Goal: Information Seeking & Learning: Check status

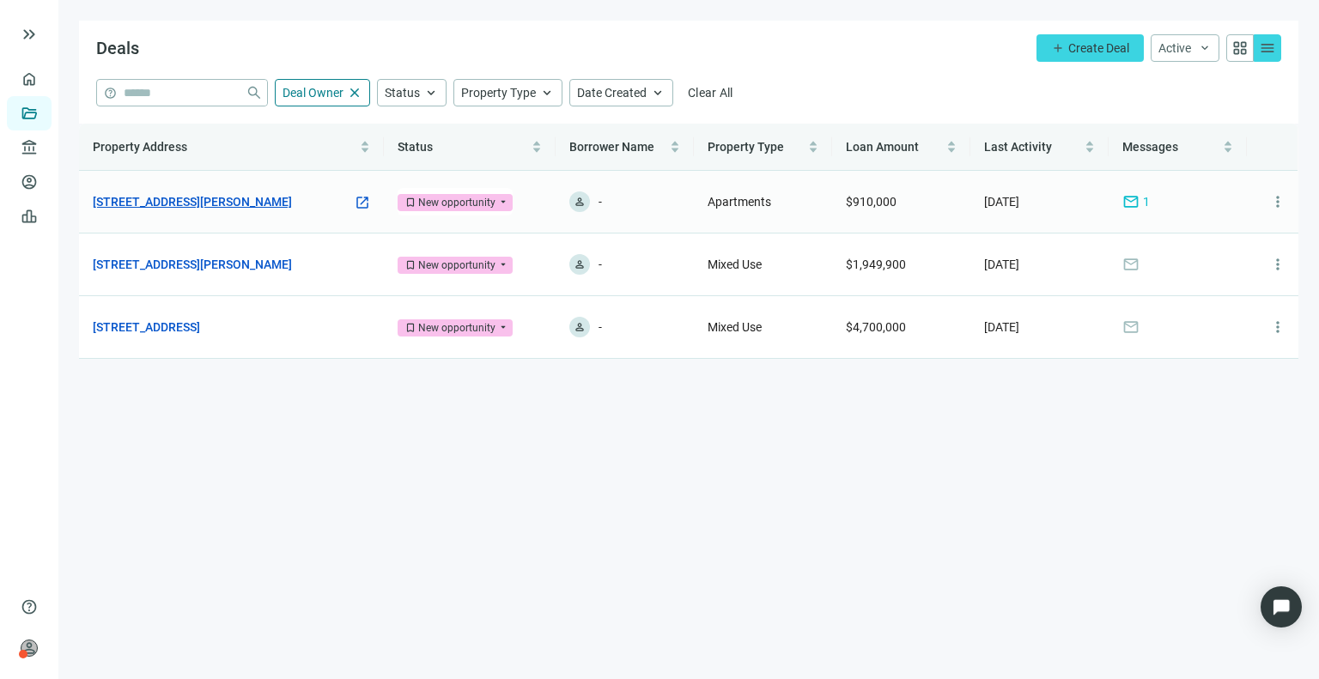
click at [231, 198] on link "[STREET_ADDRESS][PERSON_NAME]" at bounding box center [192, 201] width 199 height 19
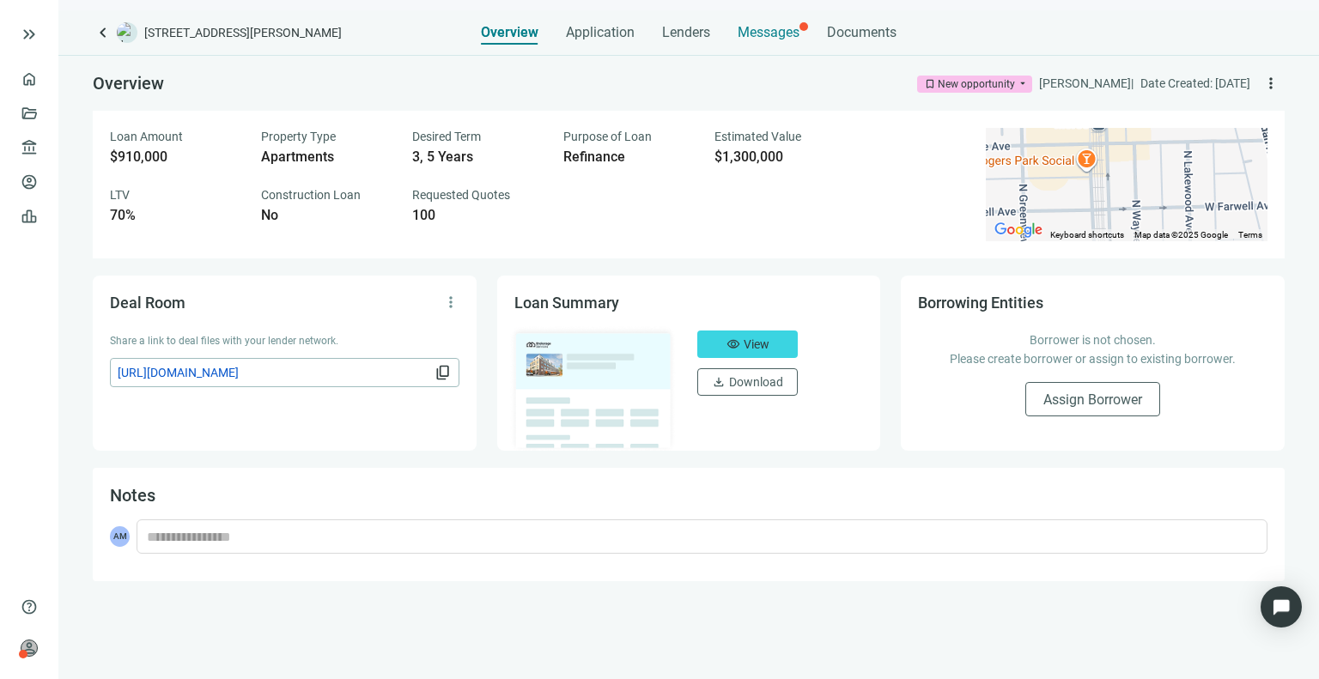
click at [738, 34] on span "Messages" at bounding box center [769, 32] width 62 height 16
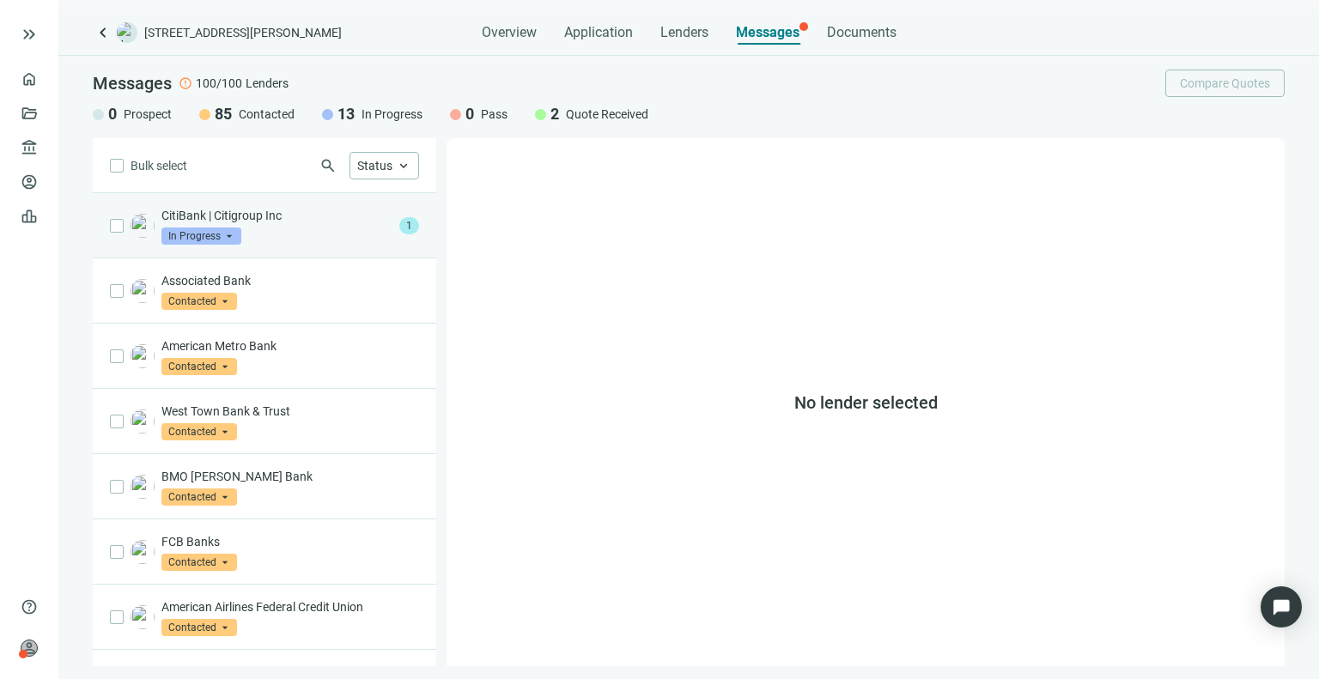
click at [258, 234] on div "CitiBank | Citigroup Inc In Progress arrow_drop_down" at bounding box center [276, 226] width 231 height 38
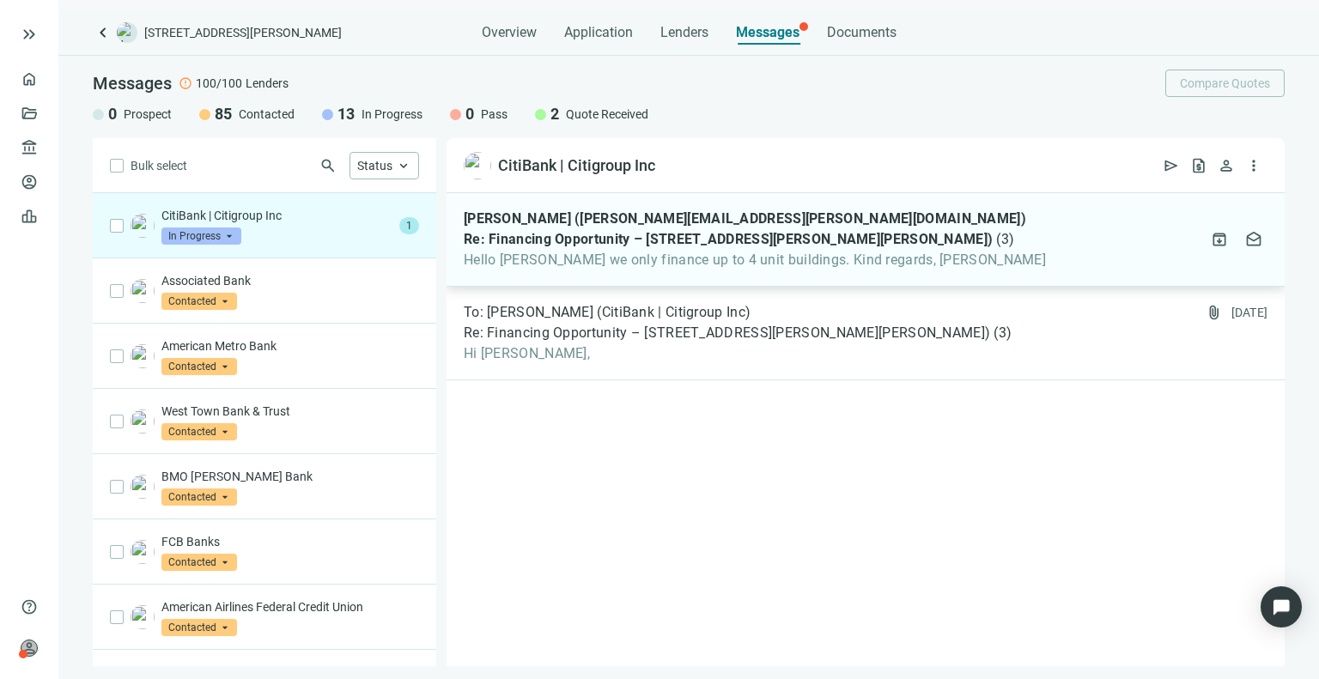
click at [576, 239] on span "Re: Financing Opportunity – [STREET_ADDRESS][PERSON_NAME][PERSON_NAME])" at bounding box center [728, 239] width 529 height 17
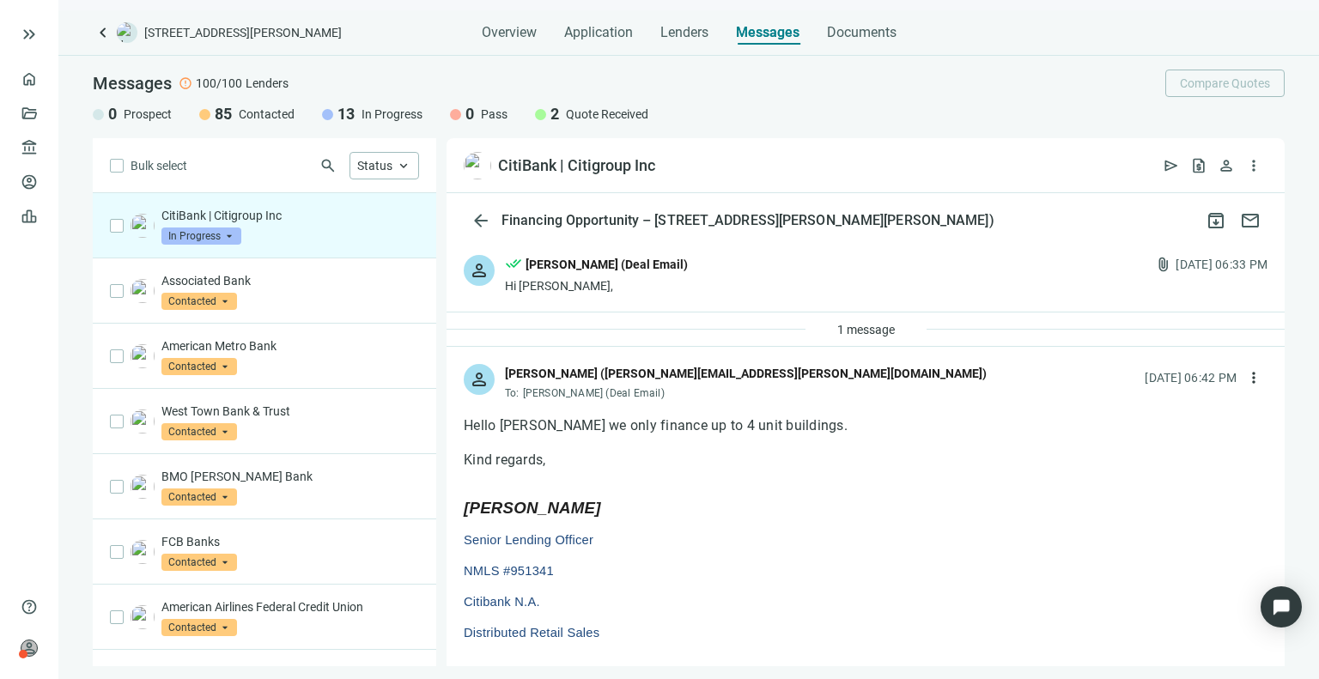
drag, startPoint x: 1084, startPoint y: 368, endPoint x: 935, endPoint y: 404, distance: 152.9
drag, startPoint x: 935, startPoint y: 404, endPoint x: 908, endPoint y: 372, distance: 42.0
click at [908, 372] on div "person [PERSON_NAME] ([PERSON_NAME][EMAIL_ADDRESS][PERSON_NAME][DOMAIN_NAME]) T…" at bounding box center [866, 375] width 838 height 57
click at [569, 112] on span "Quote Received" at bounding box center [607, 114] width 82 height 17
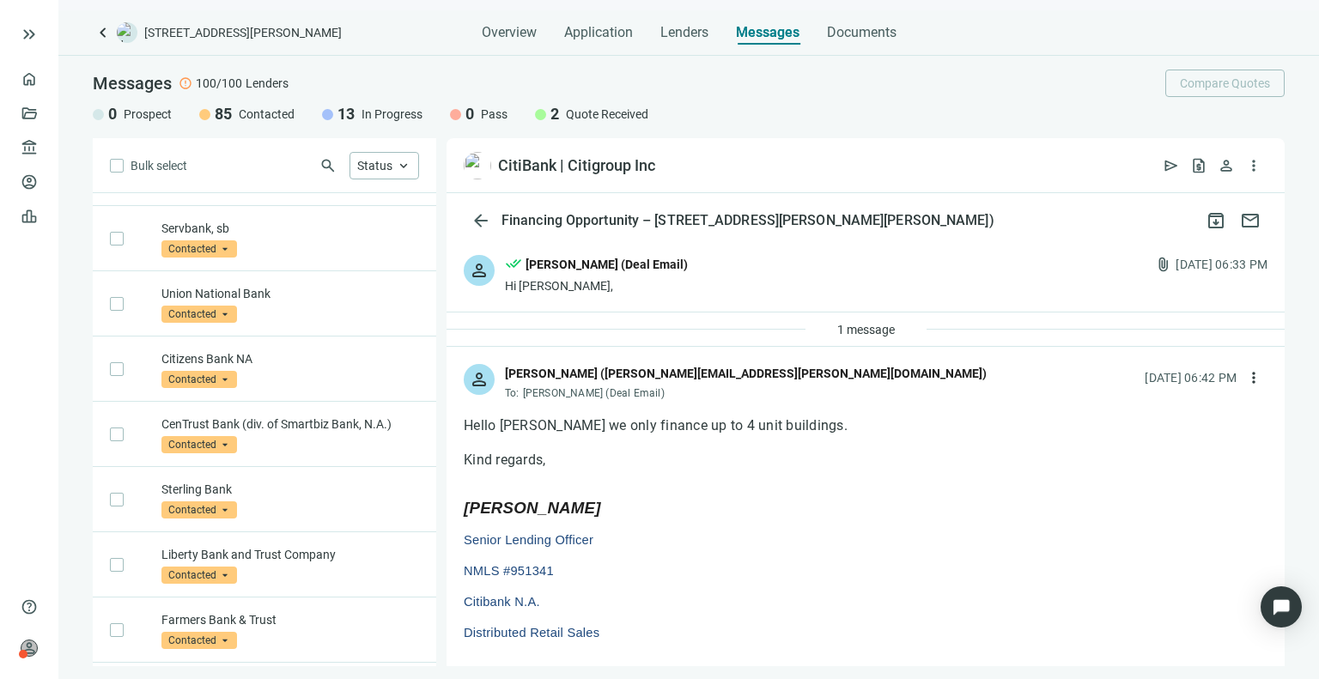
scroll to position [883, 0]
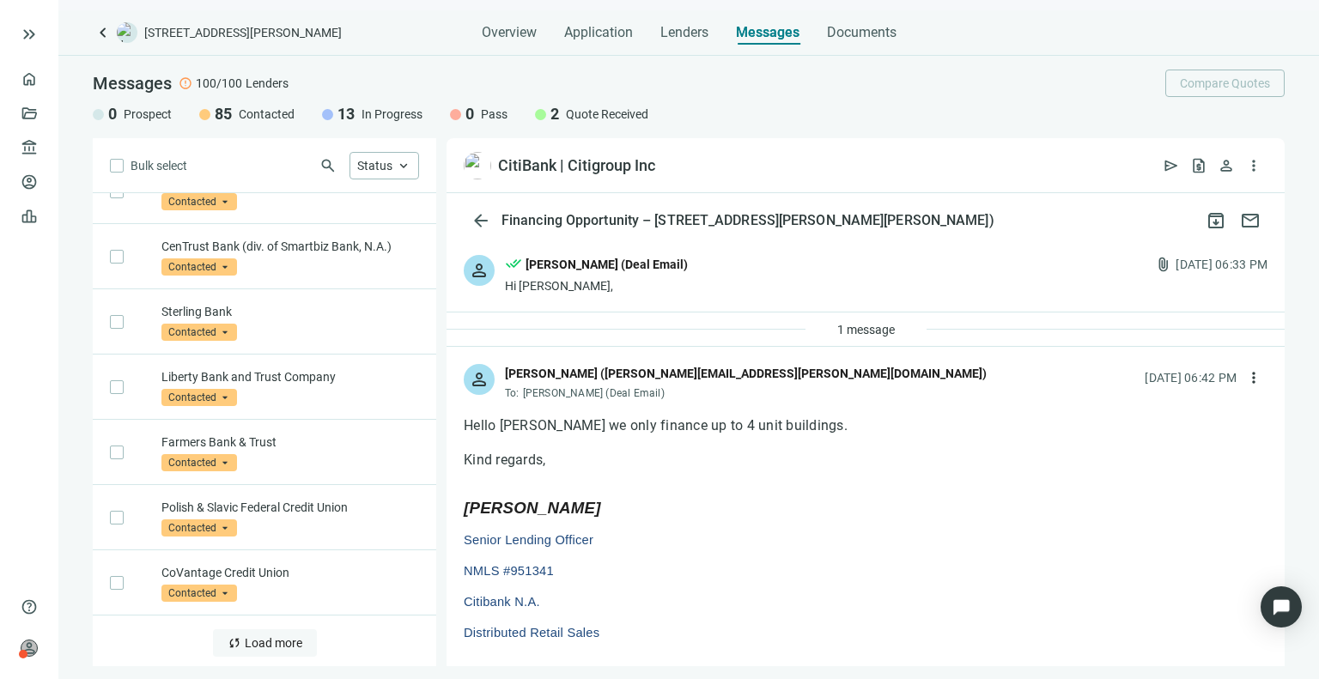
click at [257, 636] on span "Load more" at bounding box center [274, 643] width 58 height 14
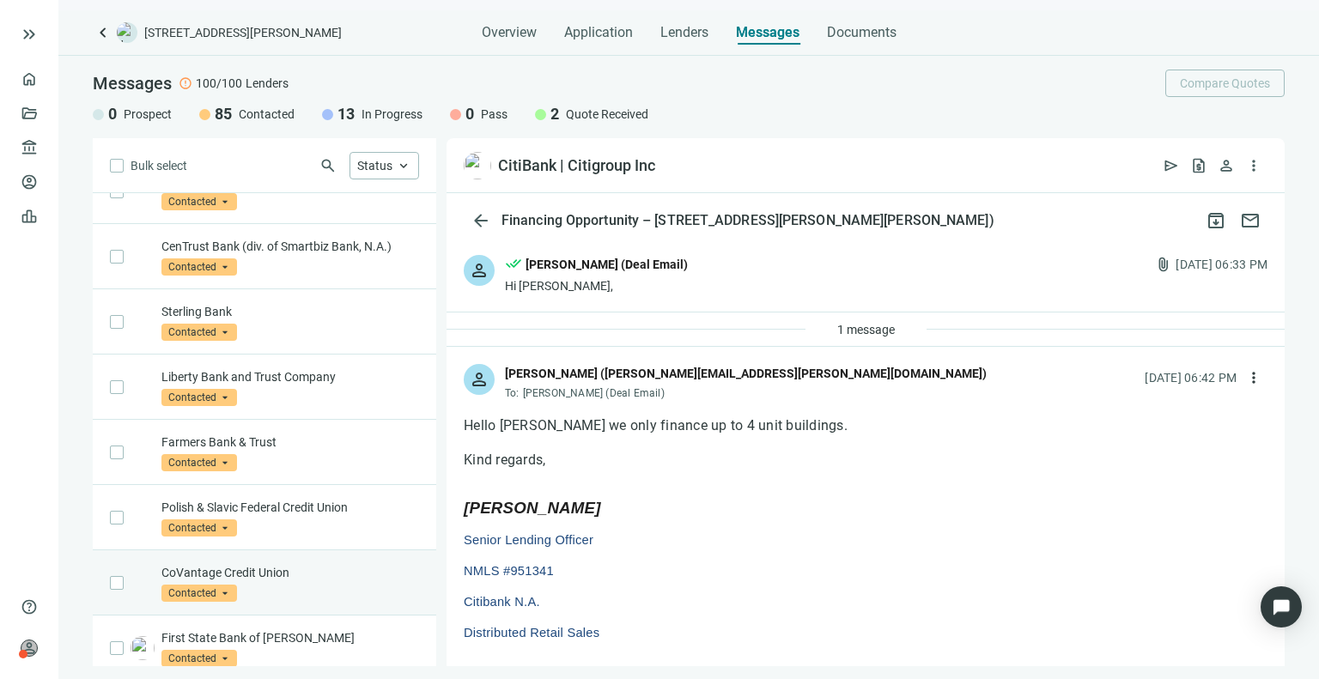
click at [268, 590] on div "CoVantage Credit Union Contacted arrow_drop_down" at bounding box center [290, 583] width 258 height 38
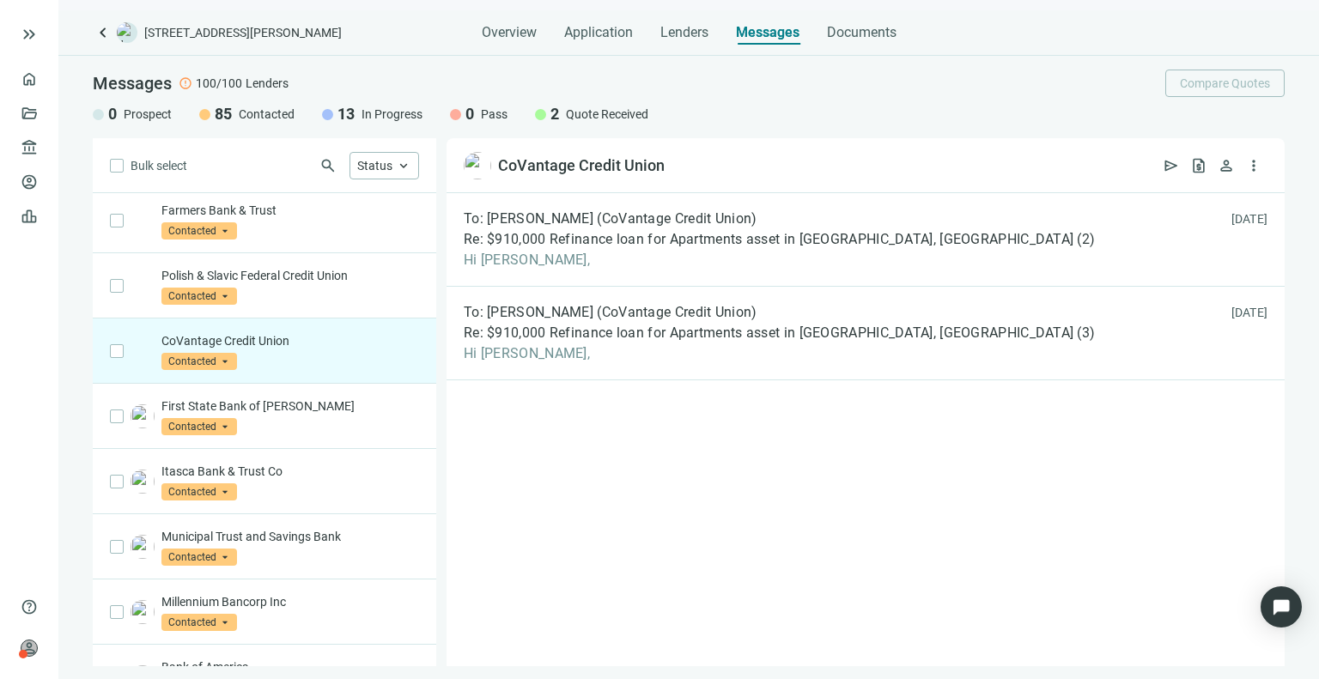
scroll to position [1118, 0]
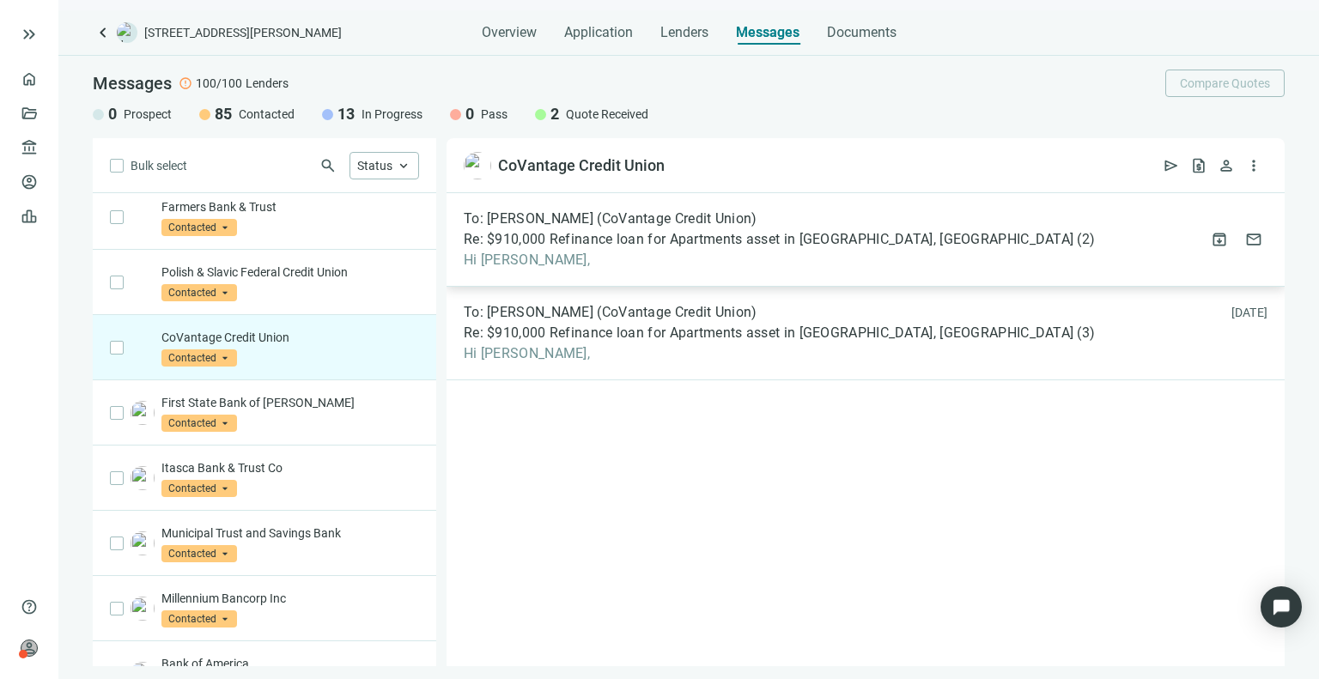
click at [556, 244] on span "Re: $910,000 Refinance loan for Apartments asset in [GEOGRAPHIC_DATA], [GEOGRAP…" at bounding box center [769, 239] width 610 height 17
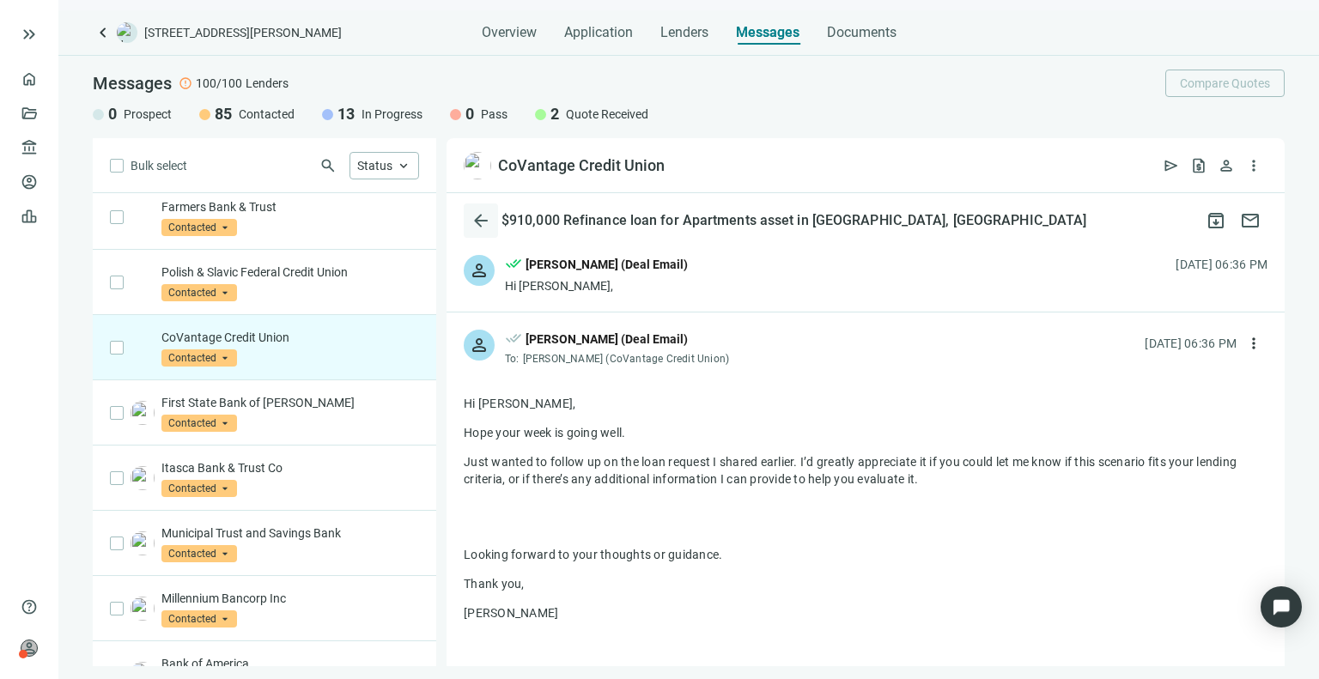
click at [478, 216] on span "arrow_back" at bounding box center [481, 220] width 21 height 21
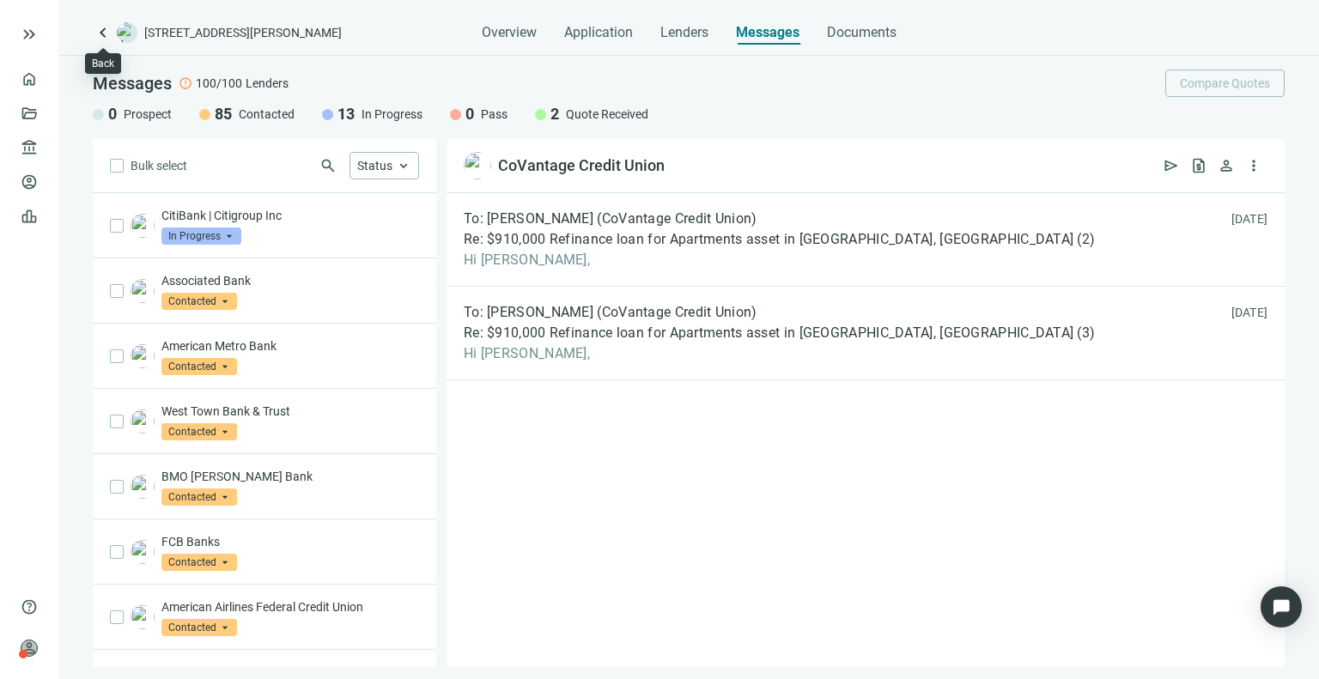
click at [110, 29] on span "keyboard_arrow_left" at bounding box center [103, 32] width 21 height 21
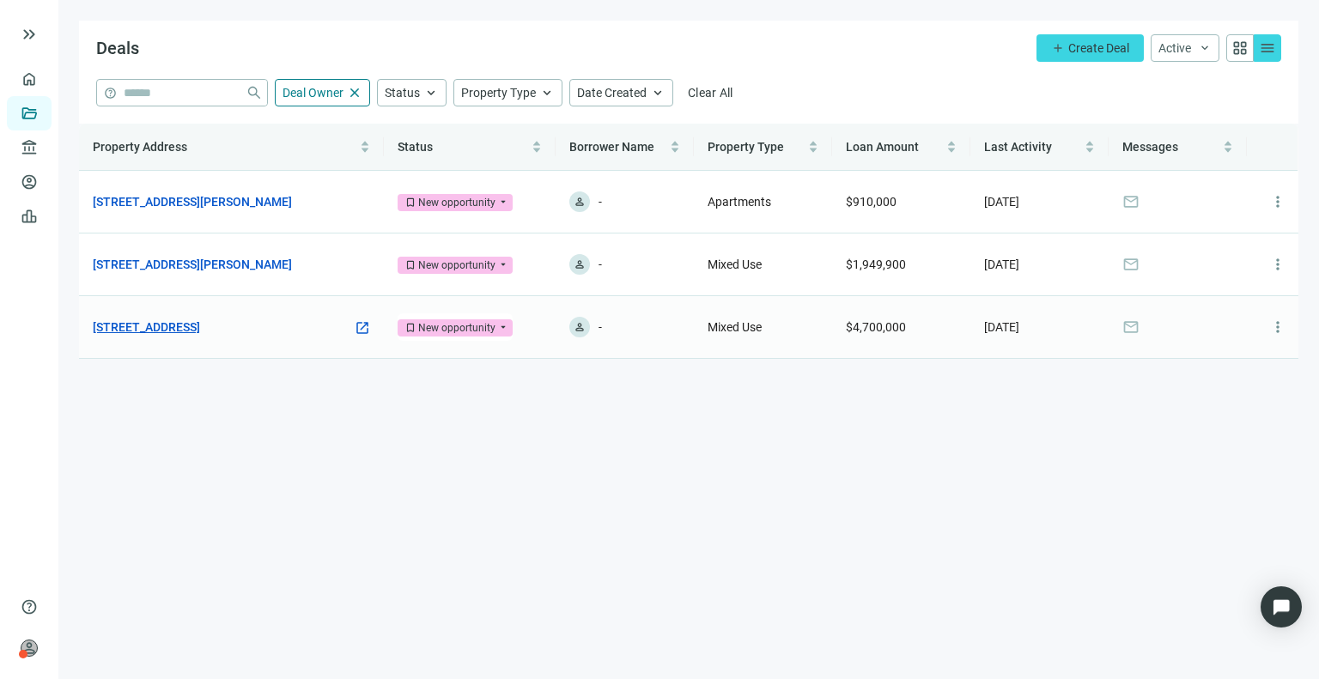
click at [200, 322] on link "[STREET_ADDRESS]" at bounding box center [146, 327] width 107 height 19
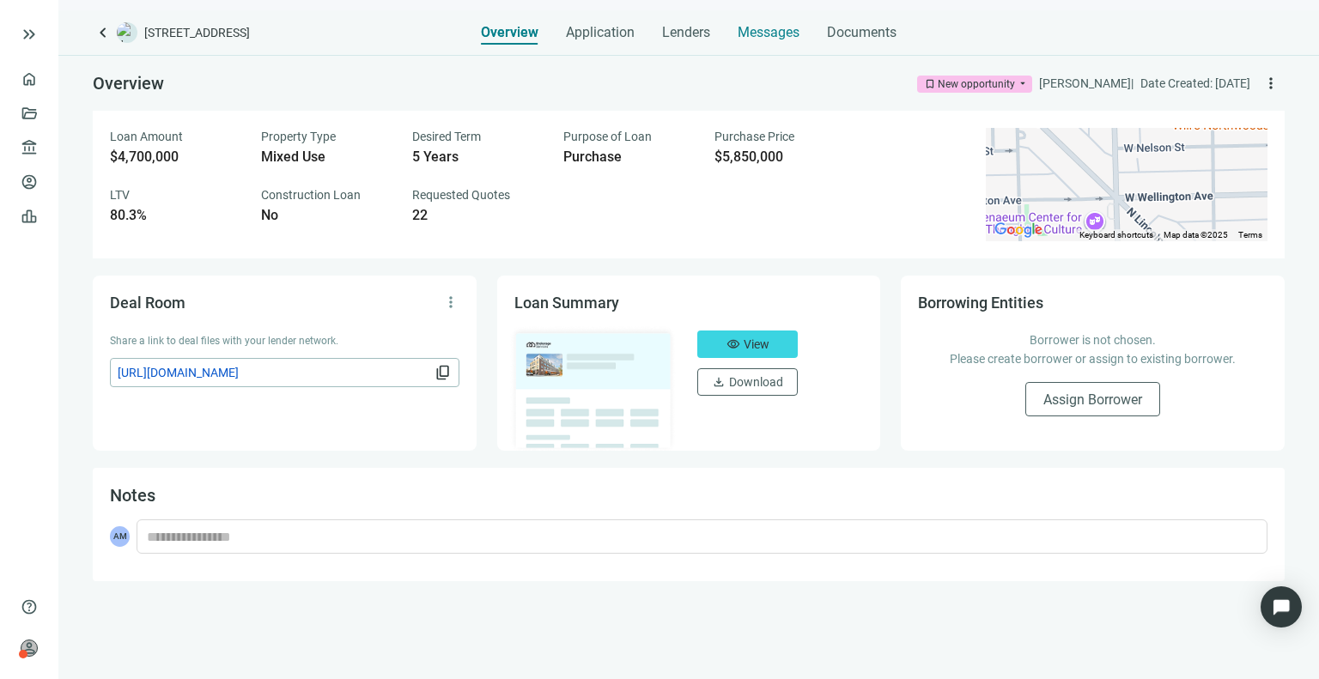
click at [749, 35] on span "Messages" at bounding box center [769, 32] width 62 height 16
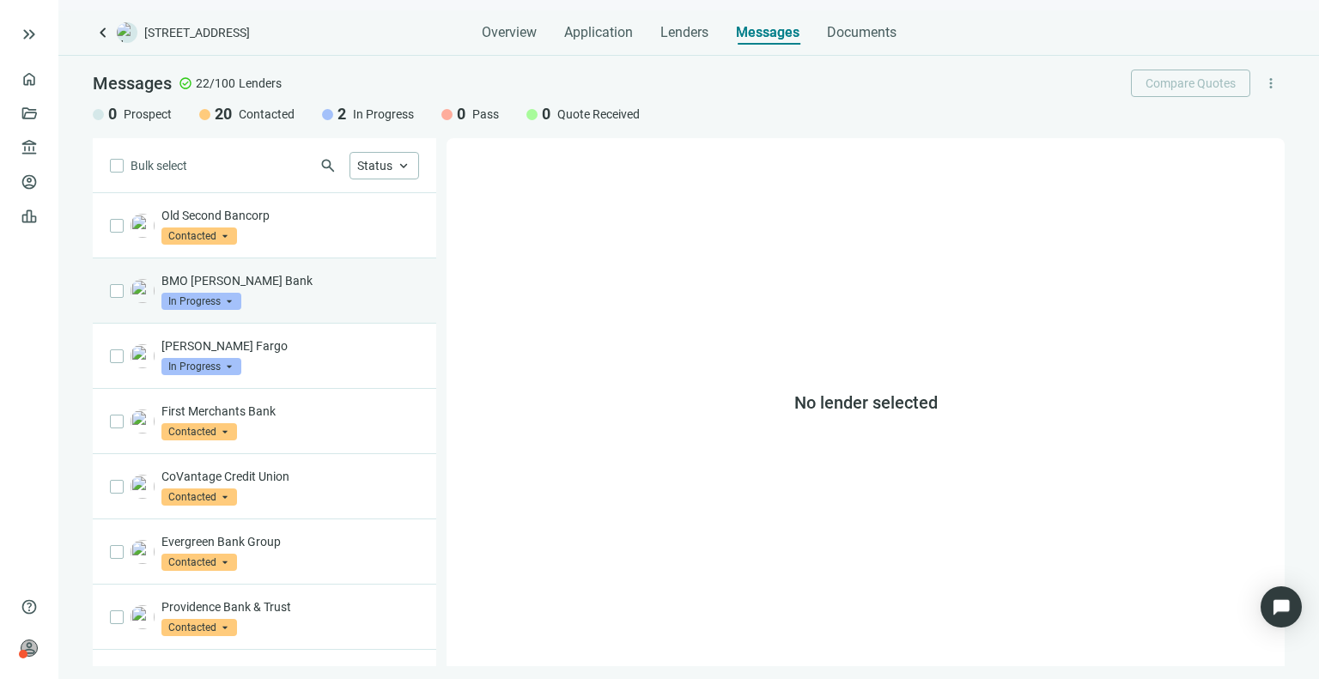
click at [289, 312] on div "BMO [PERSON_NAME] Bank In Progress arrow_drop_down" at bounding box center [265, 290] width 344 height 65
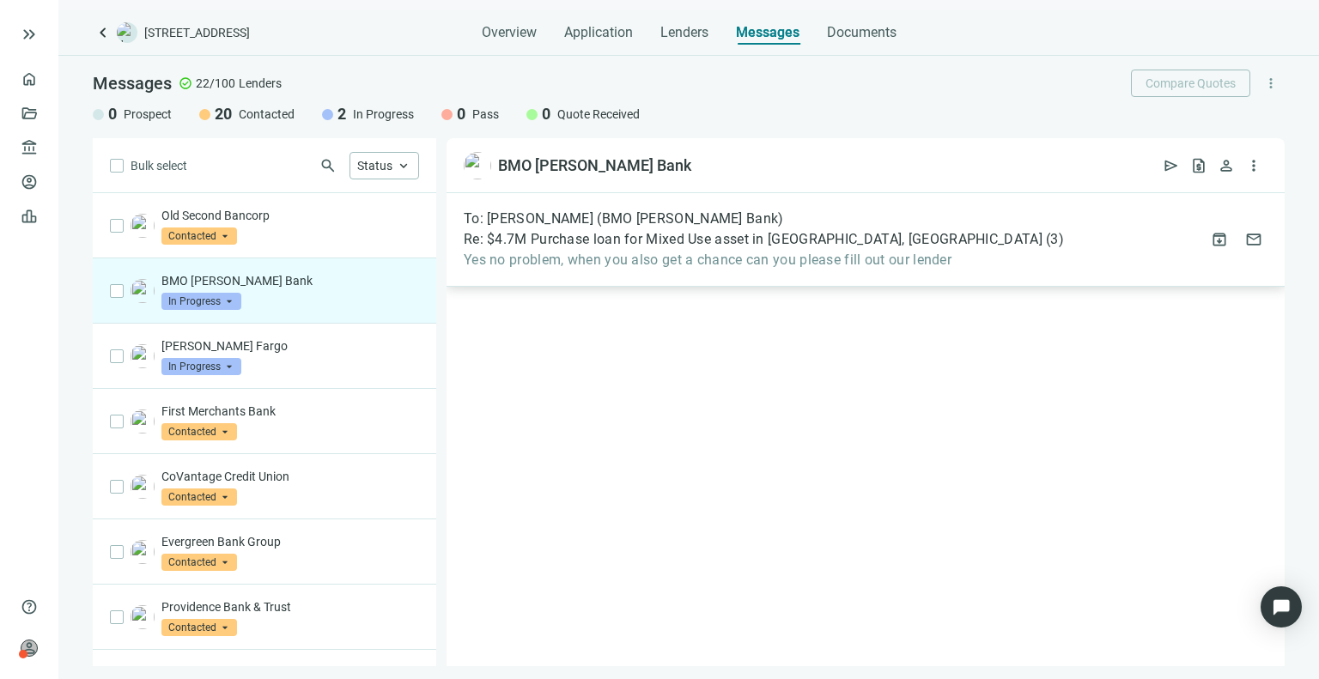
click at [623, 238] on span "Re: $4.7M Purchase loan for Mixed Use asset in [GEOGRAPHIC_DATA], [GEOGRAPHIC_D…" at bounding box center [753, 239] width 579 height 17
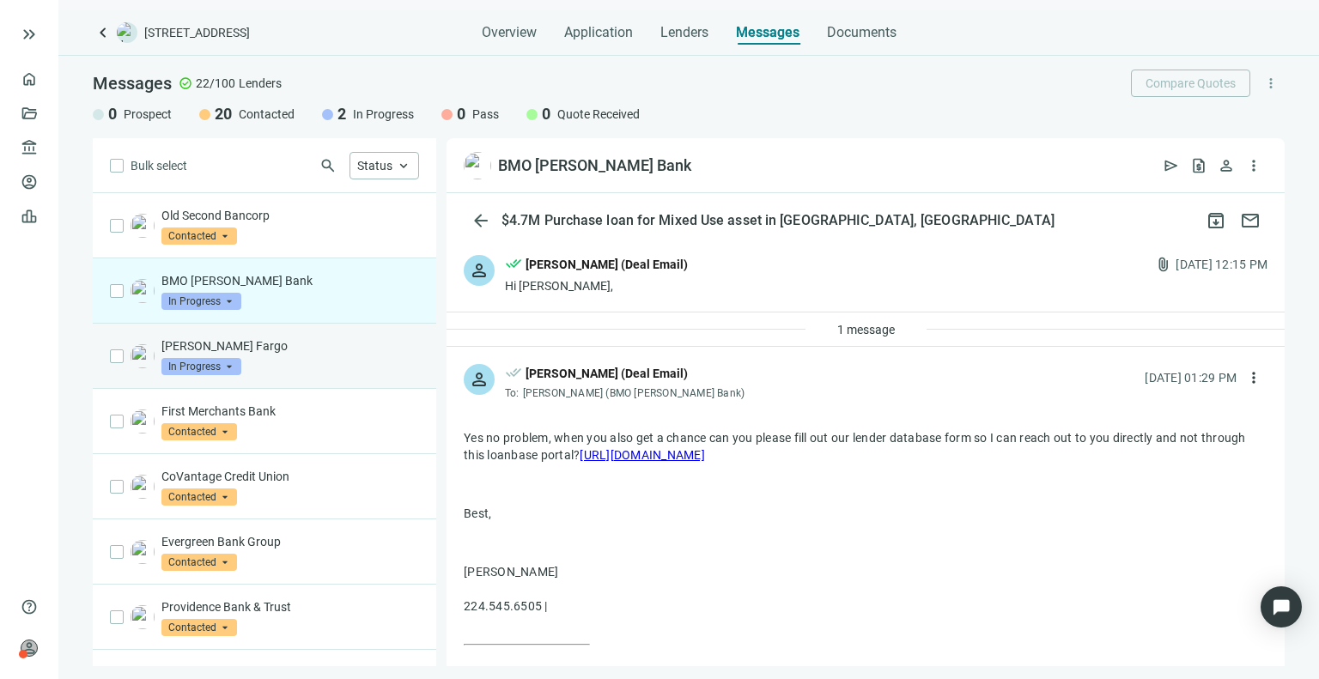
click at [286, 360] on div "[PERSON_NAME] Fargo In Progress arrow_drop_down" at bounding box center [290, 357] width 258 height 38
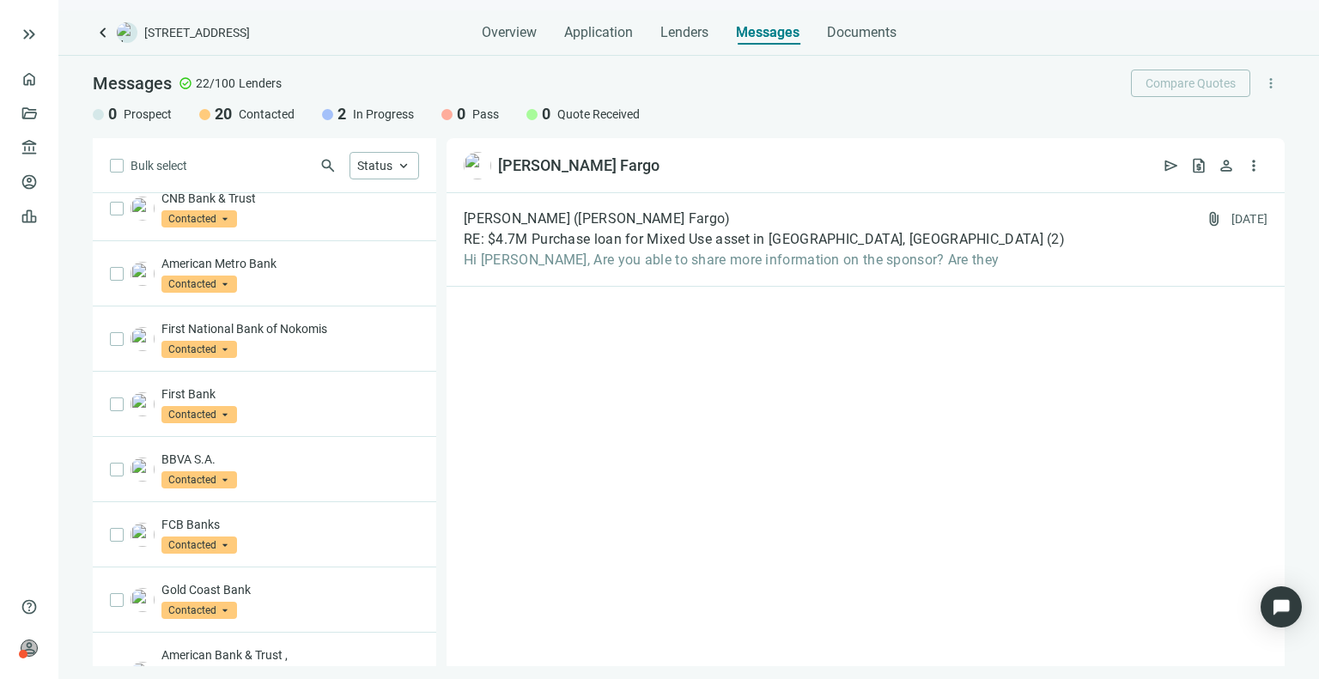
scroll to position [883, 0]
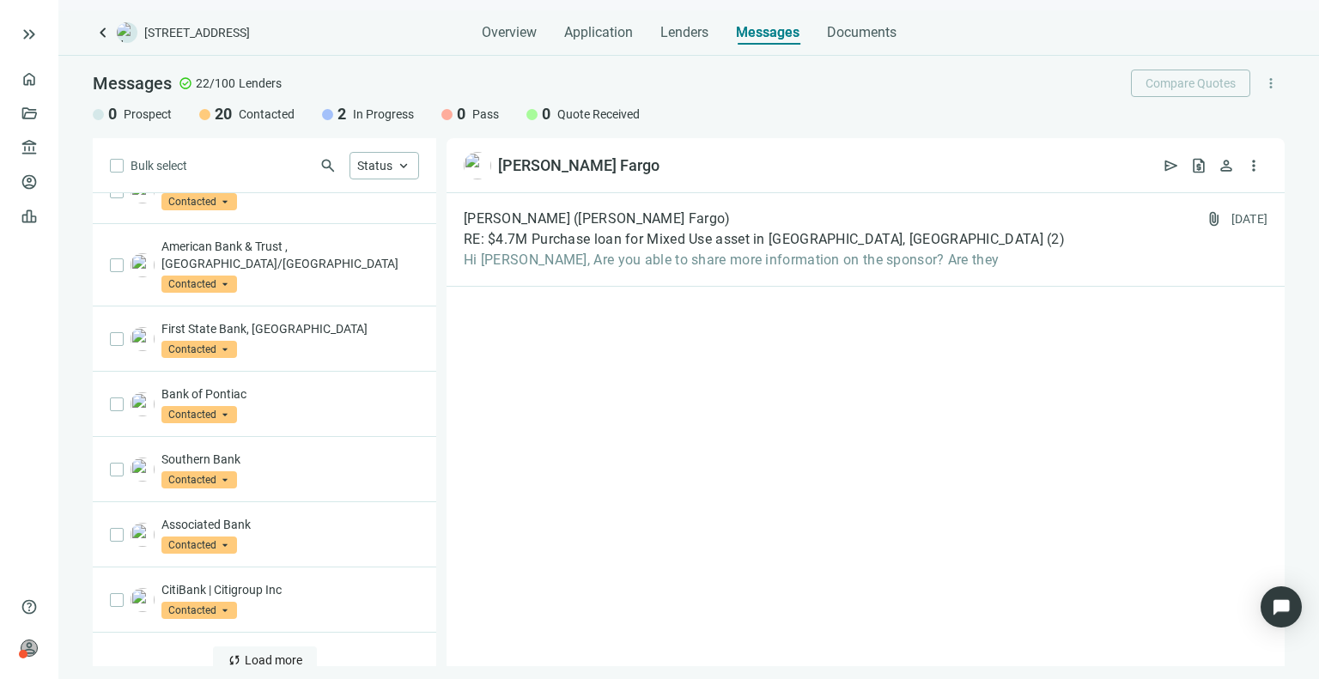
click at [230, 654] on span "sync" at bounding box center [235, 661] width 14 height 14
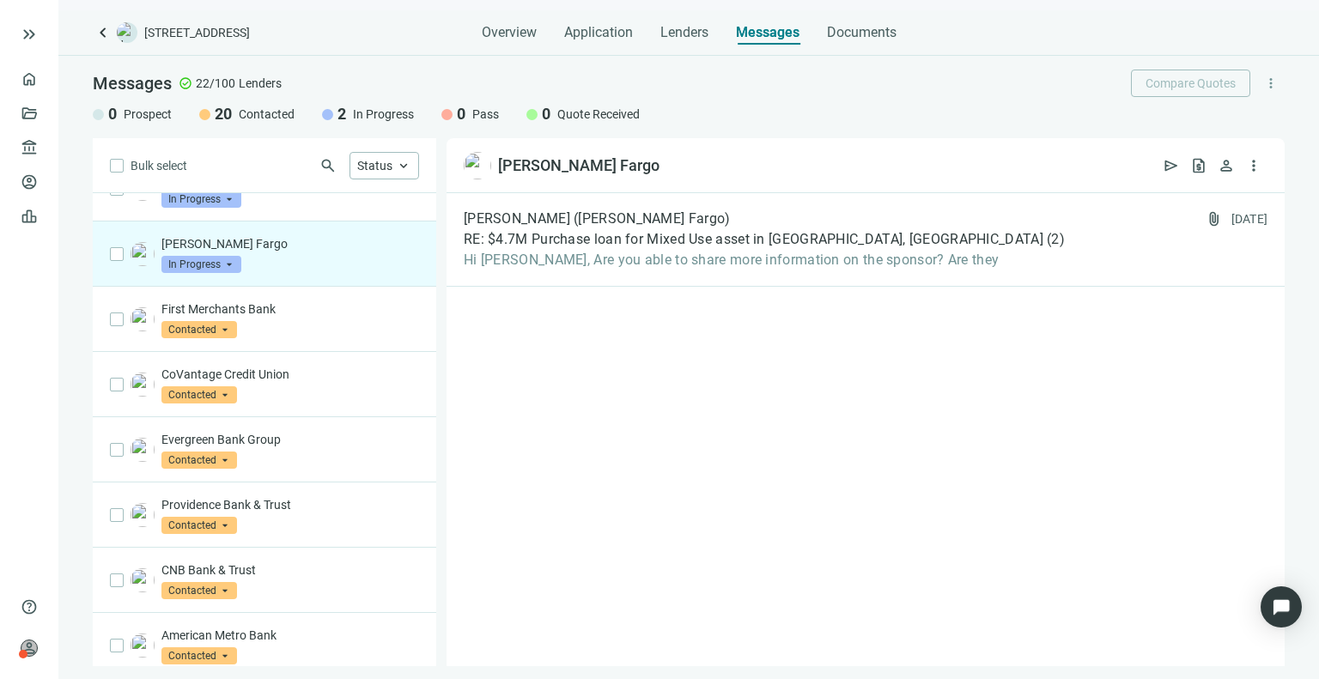
scroll to position [0, 0]
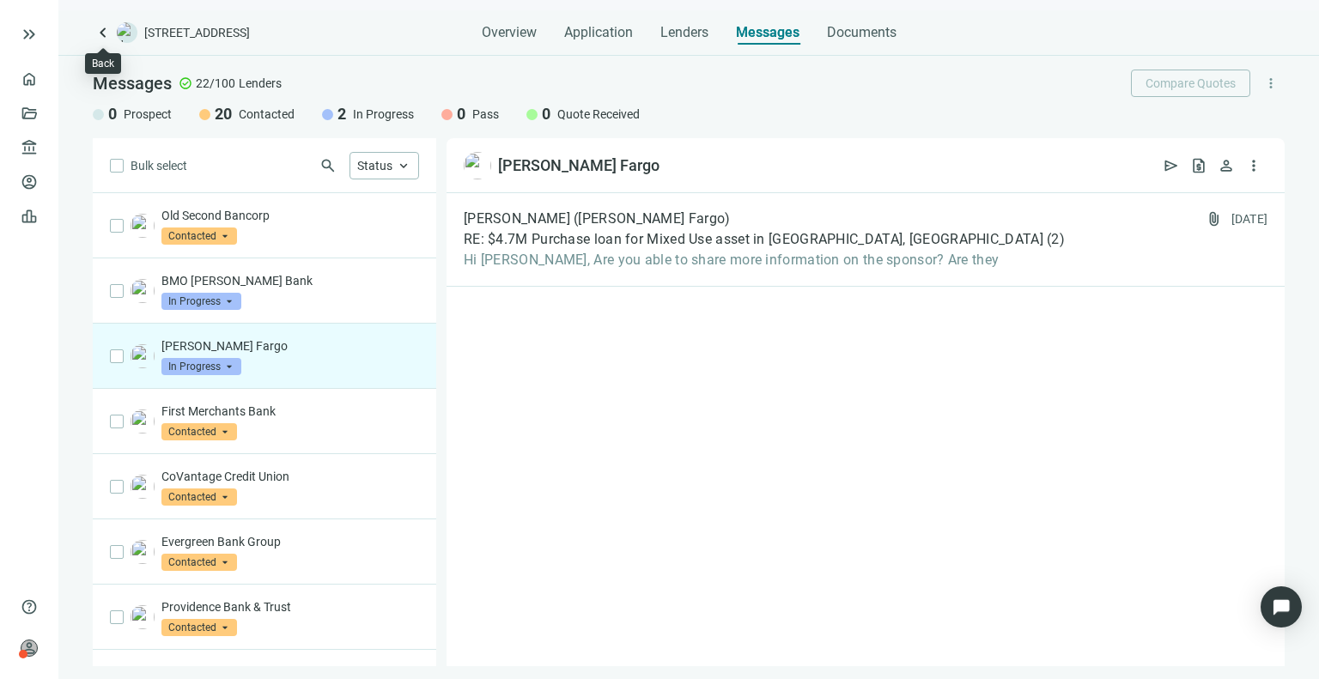
click at [105, 31] on span "keyboard_arrow_left" at bounding box center [103, 32] width 21 height 21
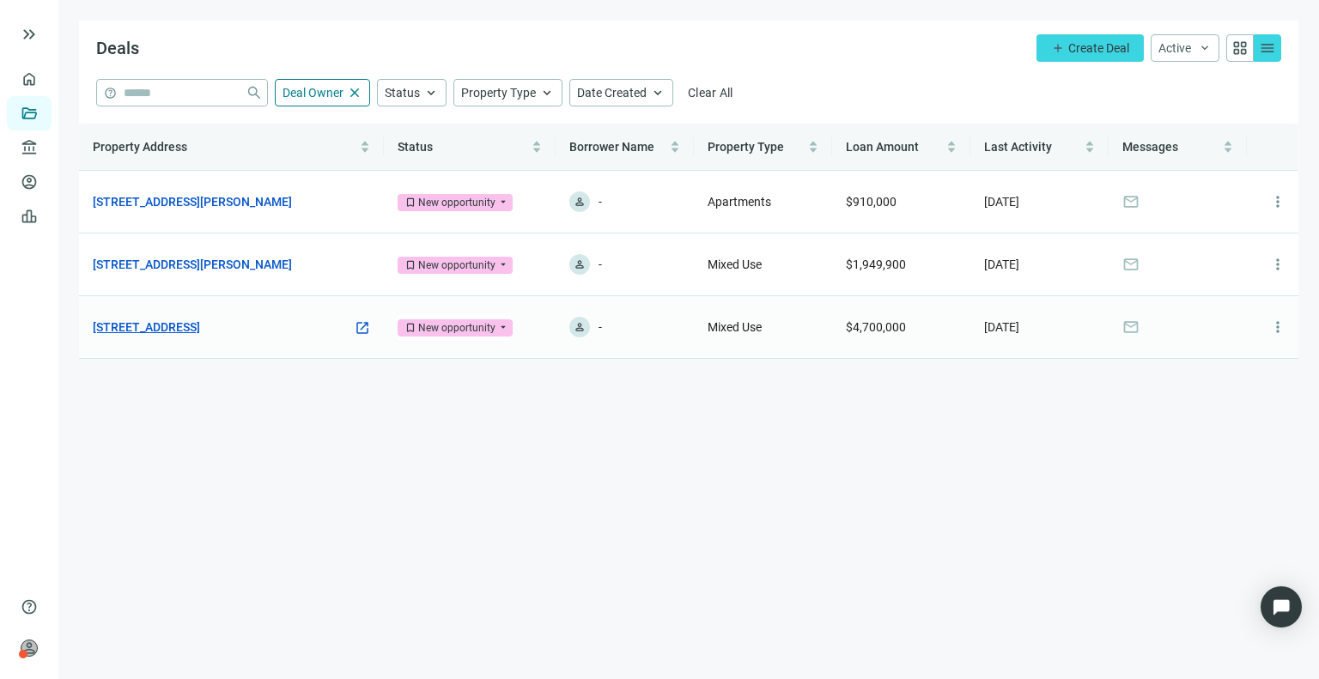
click at [200, 325] on link "[STREET_ADDRESS]" at bounding box center [146, 327] width 107 height 19
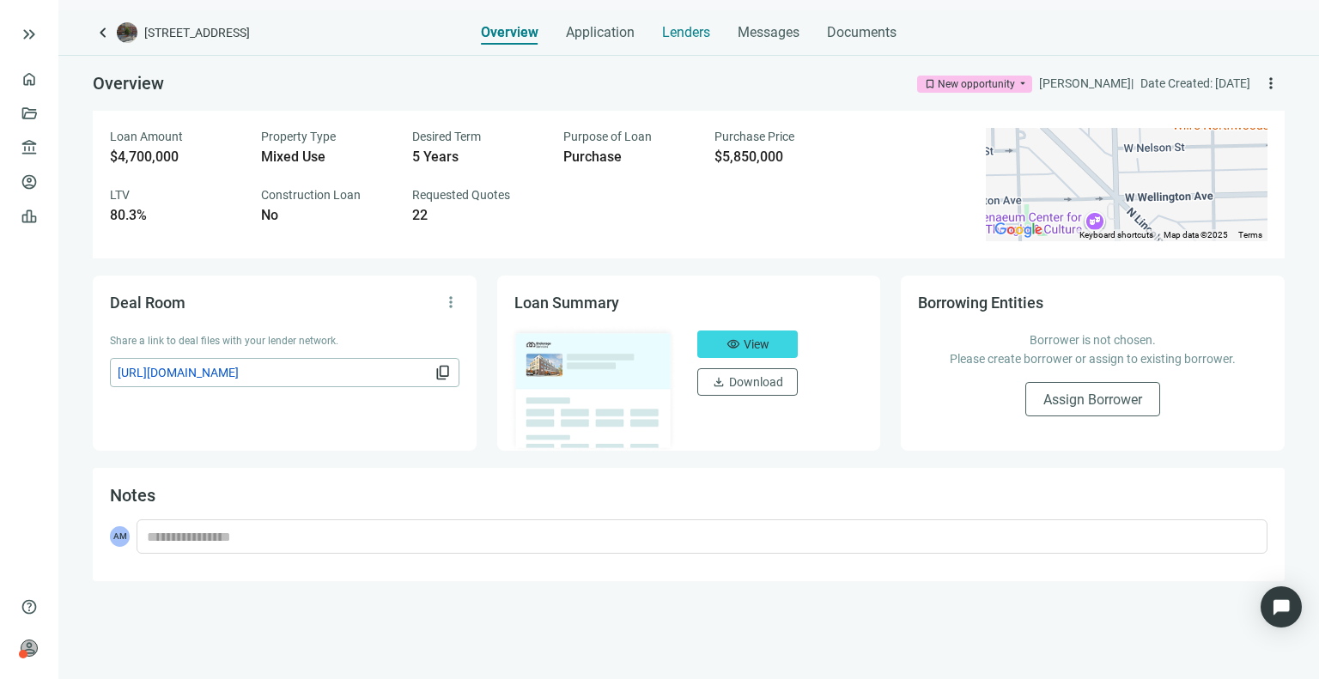
click at [694, 28] on span "Lenders" at bounding box center [686, 32] width 48 height 17
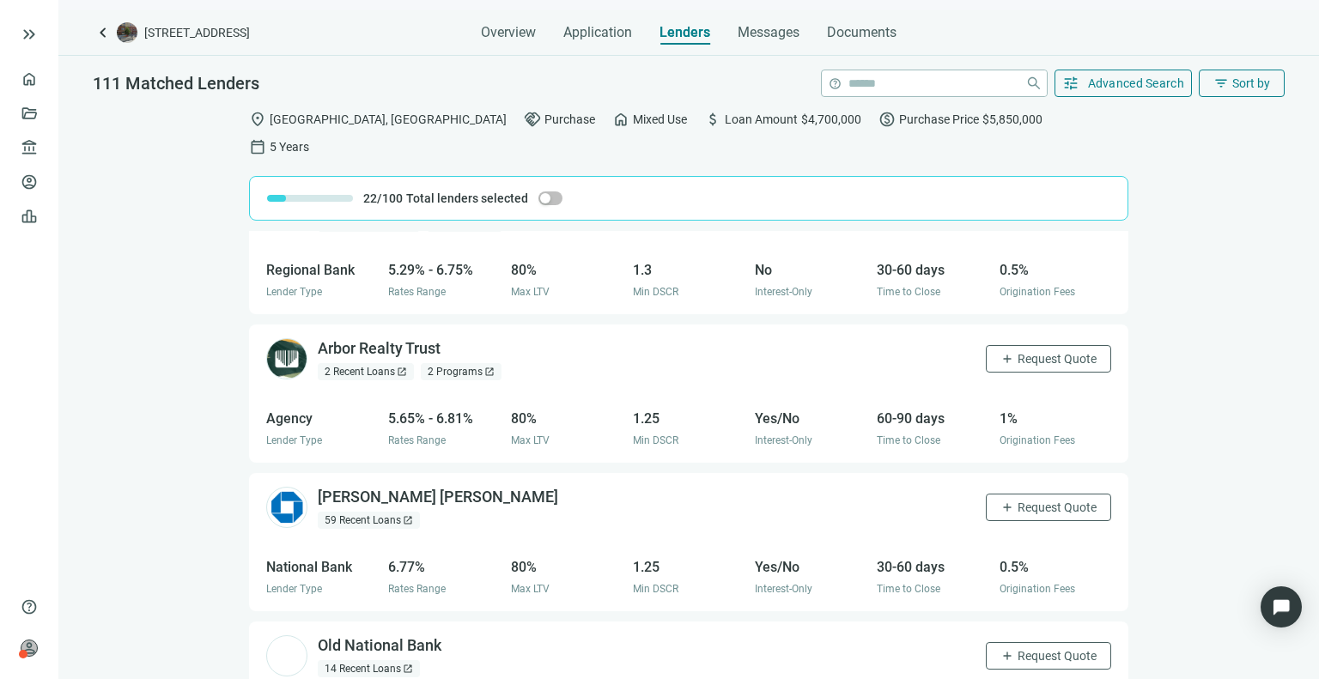
scroll to position [531, 0]
